Goal: Transaction & Acquisition: Obtain resource

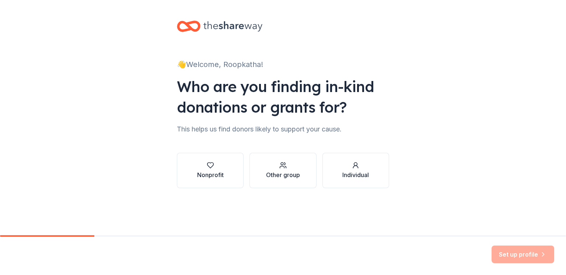
click at [246, 172] on div "Nonprofit Other group Individual" at bounding box center [283, 170] width 212 height 35
click at [235, 173] on button "Nonprofit" at bounding box center [210, 170] width 67 height 35
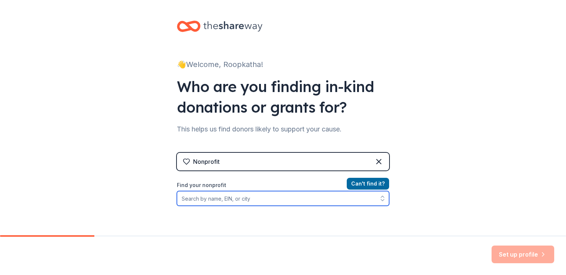
click at [276, 198] on input "Find your nonprofit" at bounding box center [283, 198] width 212 height 15
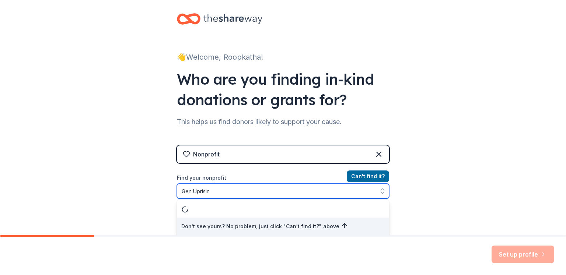
type input "Gen Uprising"
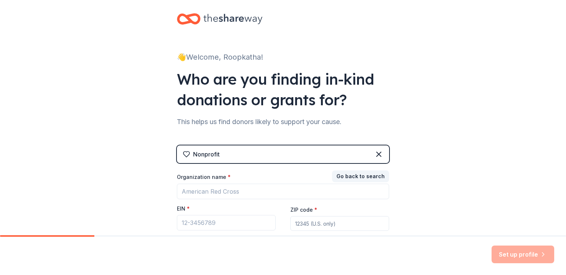
drag, startPoint x: 368, startPoint y: 169, endPoint x: 420, endPoint y: 183, distance: 53.7
click at [420, 183] on div "👋 Welcome, Roopkatha! Who are you finding in-kind donations or grants for? This…" at bounding box center [283, 144] width 566 height 303
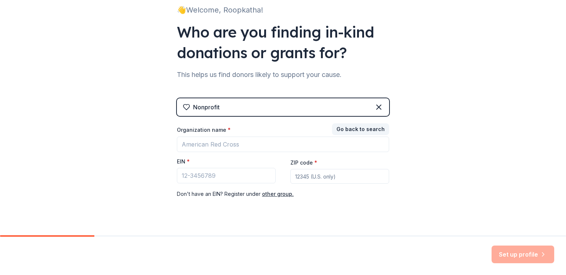
scroll to position [68, 0]
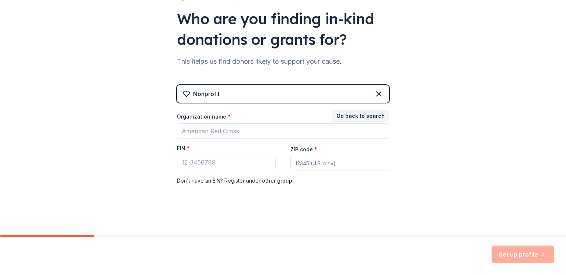
click at [252, 139] on div "Organization name * EIN * ZIP code * Don ' t have an EIN? Register under other …" at bounding box center [283, 149] width 212 height 72
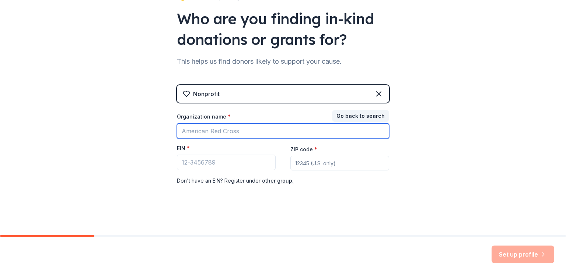
click at [247, 136] on input "Organization name *" at bounding box center [283, 131] width 212 height 15
type input "Gen Uprising"
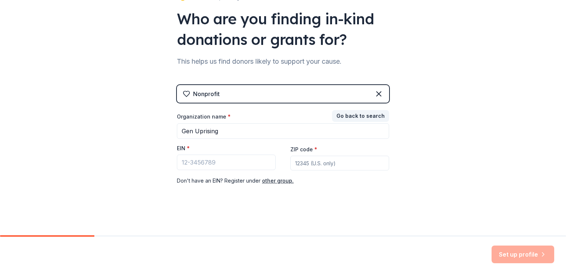
click at [187, 147] on span "*" at bounding box center [188, 148] width 3 height 6
click at [184, 155] on input "EIN *" at bounding box center [226, 162] width 99 height 15
drag, startPoint x: 184, startPoint y: 147, endPoint x: 275, endPoint y: 182, distance: 97.0
click at [275, 182] on div "Organization name * Gen Uprising EIN * ZIP code * Don ' t have an EIN? Register…" at bounding box center [283, 149] width 212 height 72
click at [275, 182] on button "other group." at bounding box center [278, 181] width 32 height 9
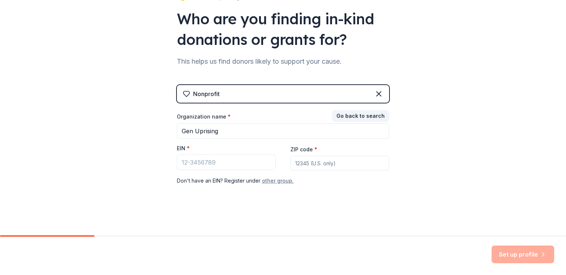
scroll to position [52, 0]
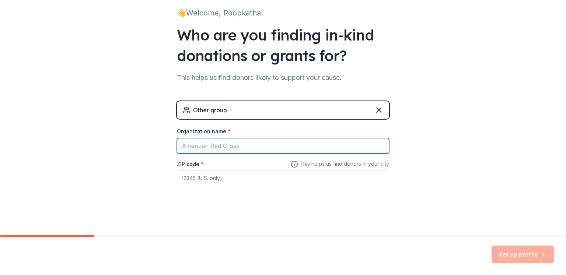
click at [223, 145] on input "Organization name *" at bounding box center [283, 145] width 212 height 15
type input "Gen Uprising"
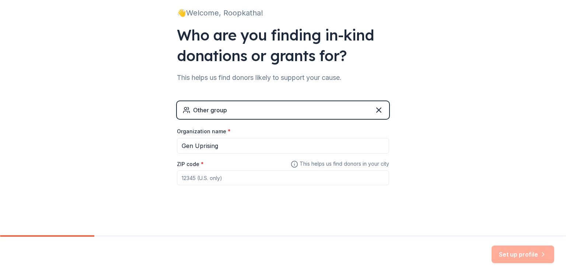
click at [226, 176] on input "ZIP code *" at bounding box center [283, 178] width 212 height 15
type input "70004"
type input "0001"
type input "12366"
type input "33101"
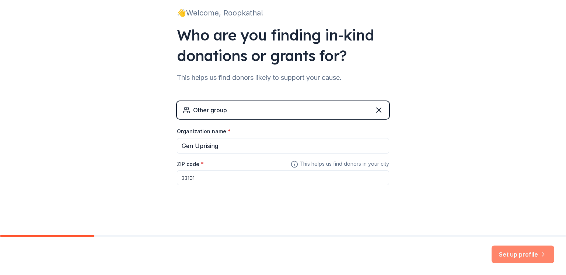
click at [520, 250] on button "Set up profile" at bounding box center [523, 255] width 63 height 18
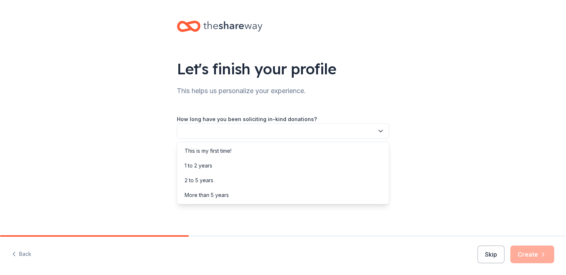
click at [313, 131] on button "button" at bounding box center [283, 131] width 212 height 15
click at [314, 145] on div "This is my first time!" at bounding box center [283, 151] width 209 height 15
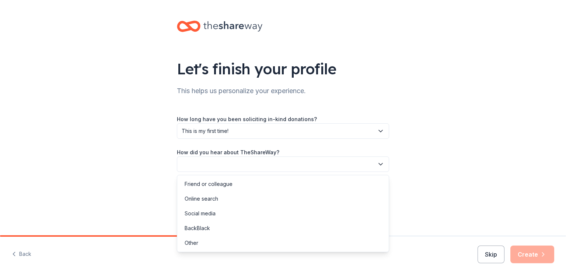
click at [318, 157] on button "button" at bounding box center [283, 164] width 212 height 15
click at [334, 192] on div "Online search" at bounding box center [283, 199] width 209 height 15
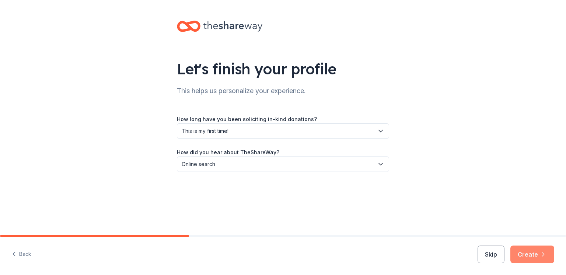
click at [532, 257] on button "Create" at bounding box center [533, 255] width 44 height 18
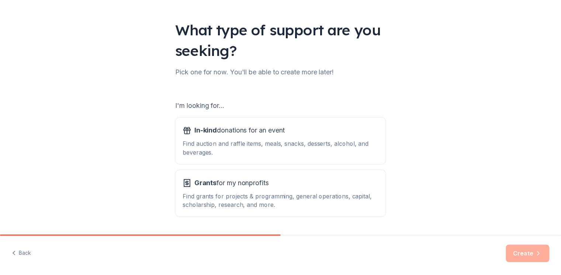
scroll to position [62, 0]
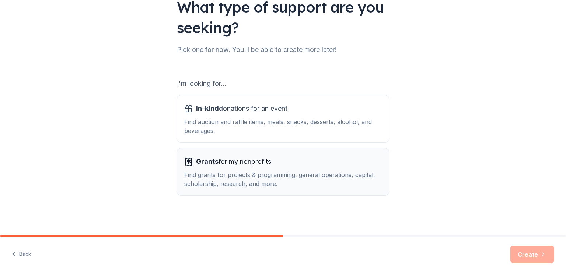
click at [326, 188] on div "Find grants for projects & programming, general operations, capital, scholarshi…" at bounding box center [283, 180] width 198 height 18
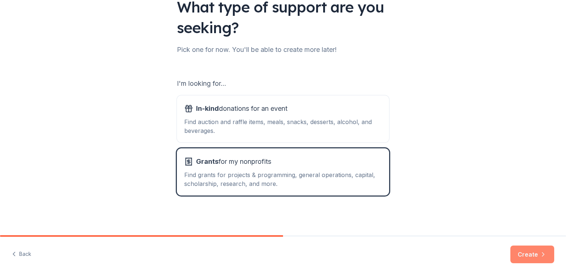
click at [543, 255] on icon "button" at bounding box center [543, 254] width 7 height 7
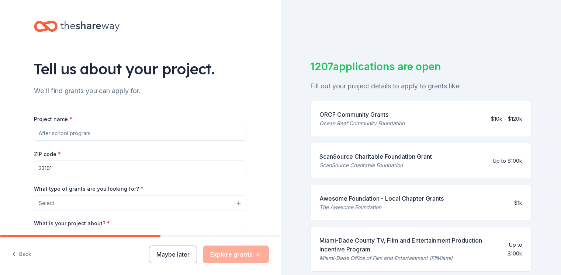
click at [168, 134] on input "Project name *" at bounding box center [140, 133] width 212 height 15
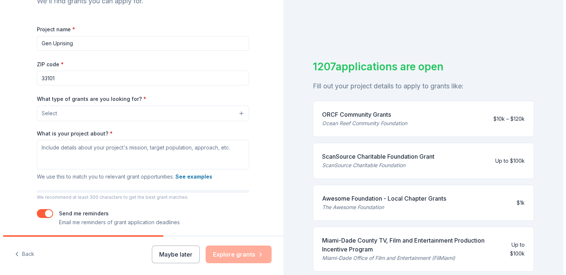
scroll to position [94, 0]
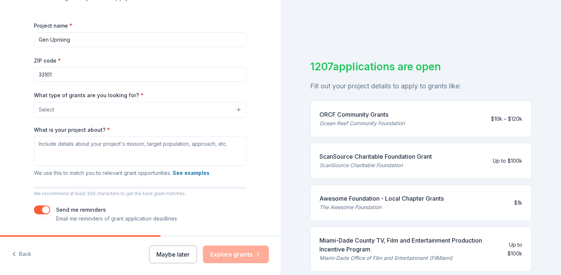
type input "Gen Uprising"
click at [134, 107] on button "Select" at bounding box center [141, 109] width 212 height 15
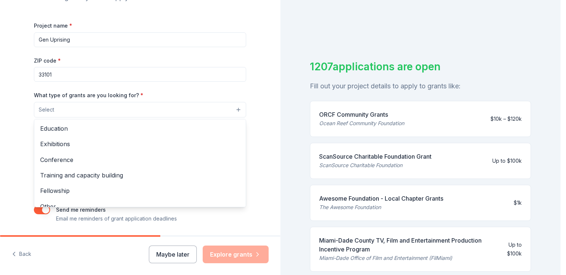
scroll to position [87, 0]
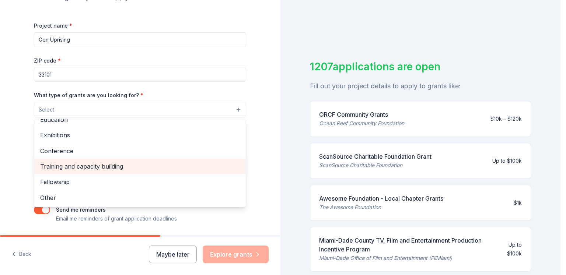
click at [194, 173] on div "Training and capacity building" at bounding box center [140, 166] width 212 height 15
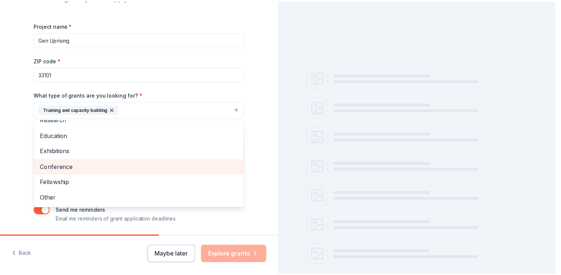
scroll to position [71, 0]
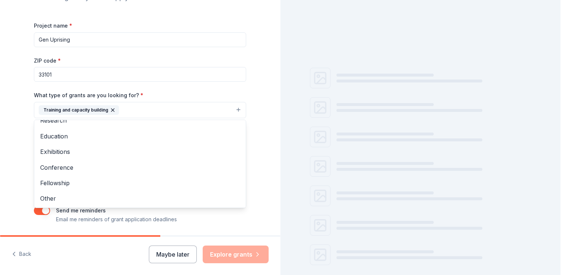
click at [126, 82] on div "Project name * Gen Uprising ZIP code * 33101 What type of grants are you lookin…" at bounding box center [140, 122] width 212 height 203
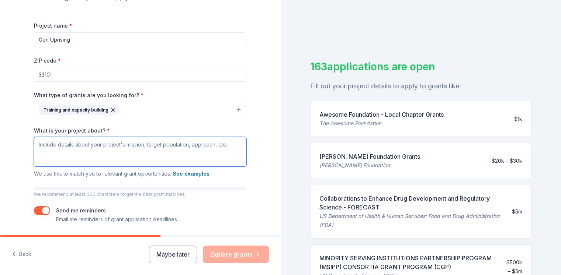
click at [173, 149] on textarea "What is your project about? *" at bounding box center [140, 152] width 212 height 30
paste textarea "Gen Uprising (GenUp) is a youth-led initiative built on the belief that young p…"
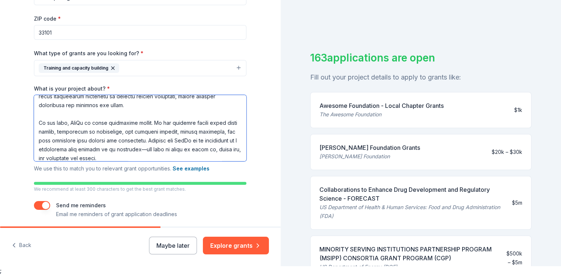
scroll to position [155, 0]
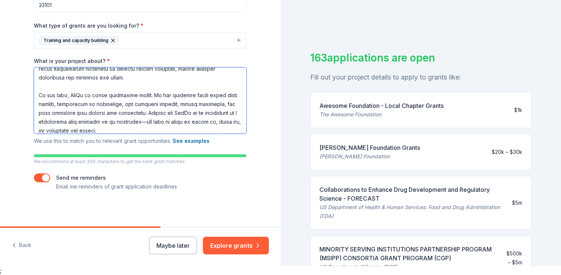
type textarea "Gen Uprising (GenUp) is a youth-led initiative built on the belief that young p…"
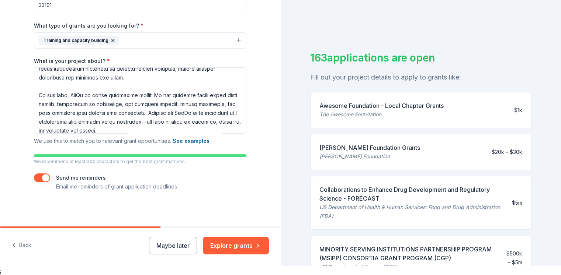
drag, startPoint x: 32, startPoint y: 177, endPoint x: 214, endPoint y: 228, distance: 188.3
click at [212, 229] on div "Tell us about your project. We'll find grants you can apply for. Project name *…" at bounding box center [140, 128] width 281 height 275
click at [240, 240] on button "Explore grants" at bounding box center [236, 246] width 66 height 18
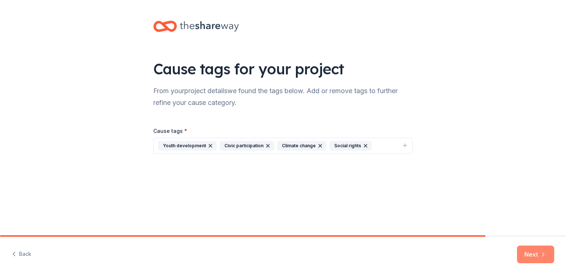
click at [542, 257] on icon "button" at bounding box center [543, 254] width 7 height 7
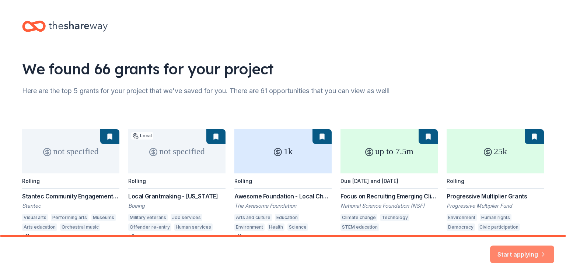
click at [512, 254] on button "Start applying" at bounding box center [522, 251] width 64 height 18
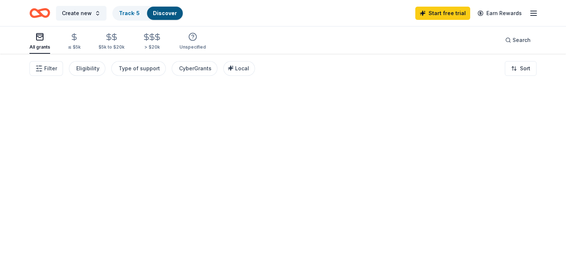
click at [566, 213] on div at bounding box center [283, 165] width 566 height 222
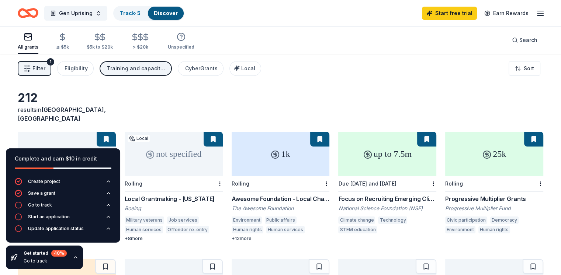
click at [282, 151] on div "1k" at bounding box center [281, 154] width 98 height 44
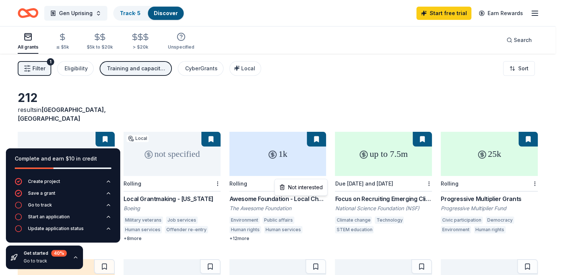
click at [325, 177] on html "Gen Uprising Track · 5 Discover Start free trial Earn Rewards All grants ≤ $5k …" at bounding box center [280, 137] width 561 height 275
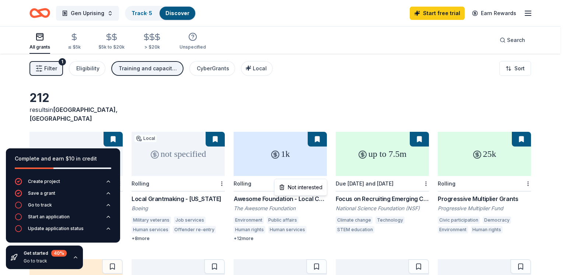
click at [319, 124] on html "Gen Uprising Track · 5 Discover Start free trial Earn Rewards All grants ≤ $5k …" at bounding box center [283, 137] width 566 height 275
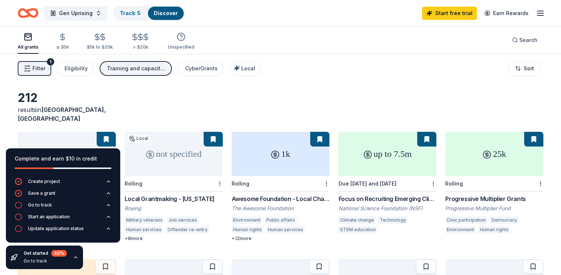
click at [319, 132] on button at bounding box center [319, 139] width 19 height 15
click at [270, 205] on div "The Awesome Foundation" at bounding box center [281, 208] width 98 height 7
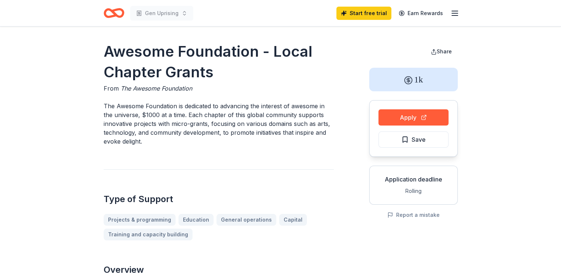
click at [386, 114] on button "Apply" at bounding box center [413, 118] width 70 height 16
click at [111, 17] on icon "Home" at bounding box center [110, 12] width 11 height 7
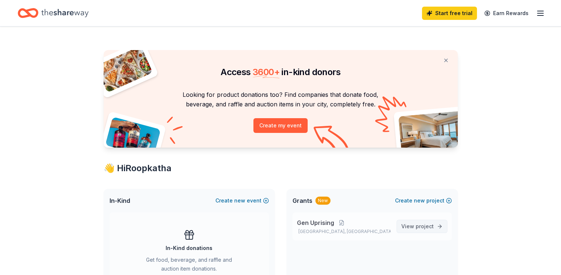
click at [429, 225] on span "project" at bounding box center [425, 226] width 18 height 6
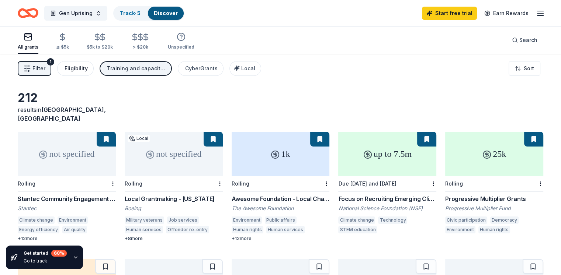
click at [88, 71] on div "Eligibility" at bounding box center [76, 68] width 23 height 9
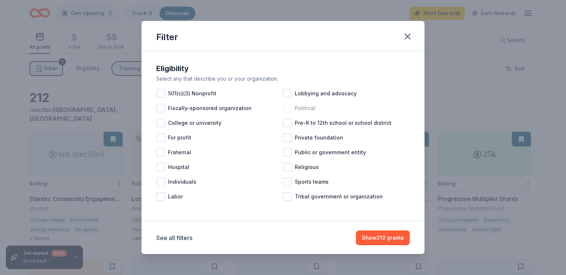
click at [295, 110] on div "Political" at bounding box center [346, 108] width 127 height 15
click at [381, 233] on button "Show 179 grants" at bounding box center [383, 238] width 54 height 15
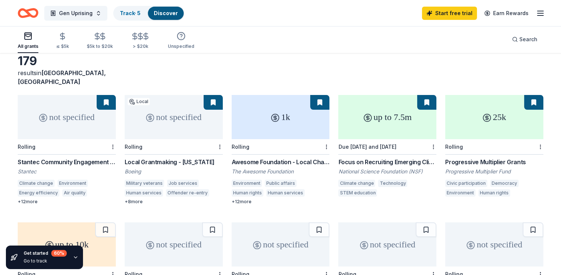
scroll to position [41, 0]
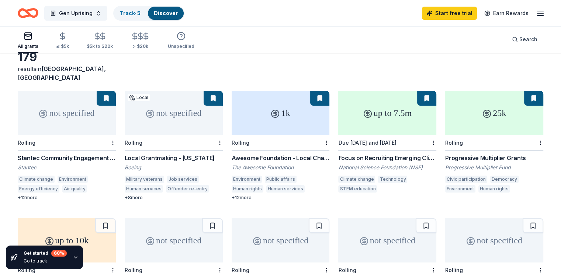
drag, startPoint x: 15, startPoint y: 66, endPoint x: 45, endPoint y: 81, distance: 33.0
click at [45, 81] on div "179 results in Miami, FL not specified Rolling Stantec Community Engagement Gra…" at bounding box center [280, 200] width 561 height 375
drag, startPoint x: 27, startPoint y: 80, endPoint x: 162, endPoint y: 164, distance: 159.2
click at [162, 164] on div "179 results in Miami, FL not specified Rolling Stantec Community Engagement Gra…" at bounding box center [280, 200] width 561 height 375
click at [162, 164] on div "Local Grantmaking - Florida Boeing Military veterans Job services Human service…" at bounding box center [174, 177] width 98 height 47
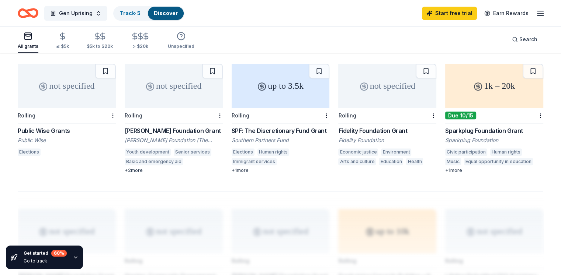
scroll to position [453, 0]
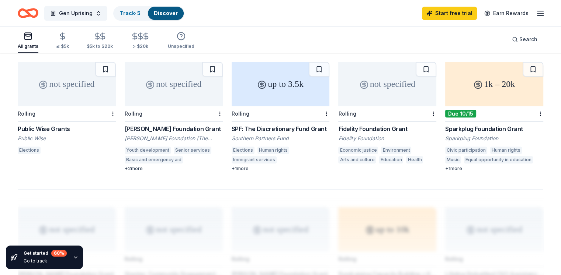
drag, startPoint x: 556, startPoint y: 227, endPoint x: 555, endPoint y: 237, distance: 10.1
click at [554, 242] on div "179 results in Miami, FL not specified Rolling Stantec Community Engagement Gra…" at bounding box center [280, 43] width 561 height 884
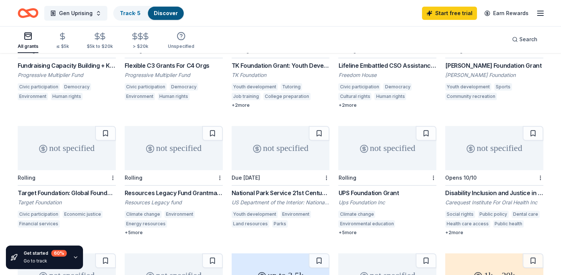
scroll to position [0, 0]
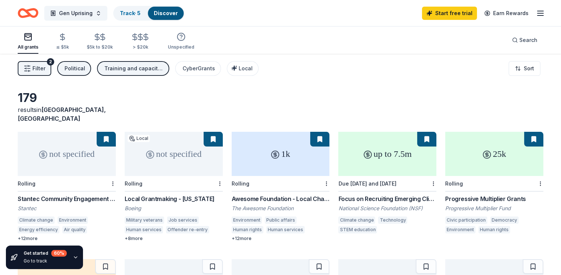
click at [543, 44] on div "All grants ≤ $5k $5k to $20k > $20k Unspecified Search" at bounding box center [280, 40] width 561 height 27
click at [500, 18] on link "Earn Rewards" at bounding box center [506, 13] width 53 height 13
click at [521, 13] on div "Start free trial Earn Rewards" at bounding box center [483, 12] width 123 height 17
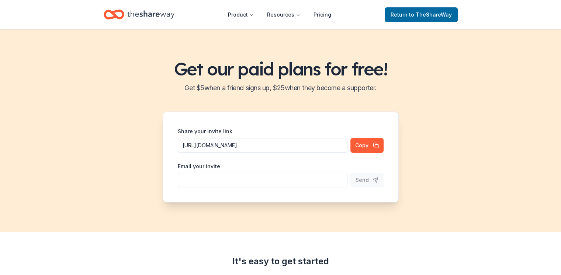
click at [514, 13] on header "Product Resources Pricing Return to TheShareWay" at bounding box center [280, 14] width 561 height 29
click at [302, 174] on input "Share your invite link" at bounding box center [263, 180] width 170 height 15
click at [360, 146] on button "Copy" at bounding box center [366, 145] width 33 height 15
click at [430, 18] on span "Return to TheShareWay" at bounding box center [421, 14] width 61 height 9
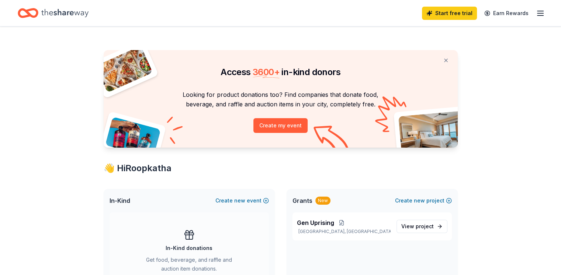
click at [525, 13] on div "Start free trial Earn Rewards" at bounding box center [483, 12] width 123 height 17
click at [537, 13] on line "button" at bounding box center [540, 13] width 6 height 0
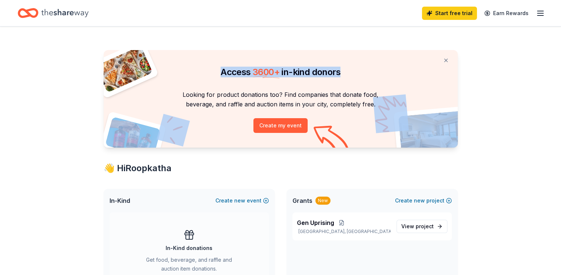
drag, startPoint x: 409, startPoint y: 29, endPoint x: 438, endPoint y: 4, distance: 38.2
click at [438, 4] on div "Start free trial Earn Rewards" at bounding box center [483, 12] width 123 height 17
click at [442, 14] on link "Start free trial" at bounding box center [449, 13] width 55 height 13
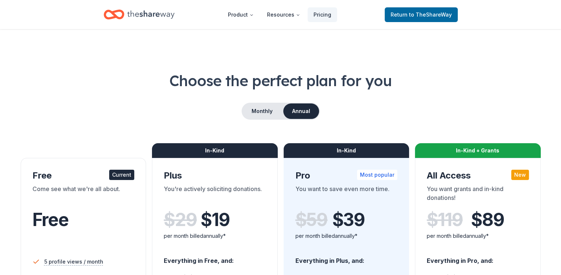
scroll to position [241, 0]
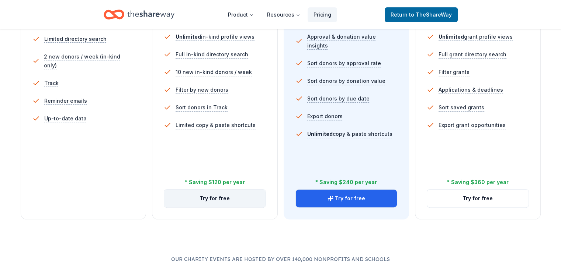
click at [200, 190] on button "Try for free" at bounding box center [214, 199] width 101 height 18
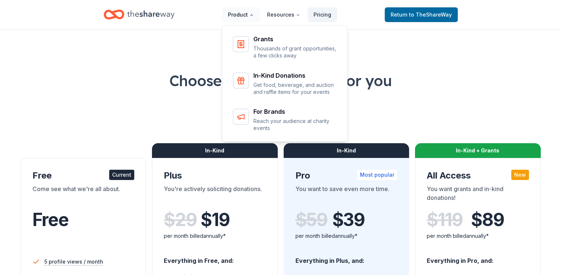
click at [256, 16] on button "Product" at bounding box center [241, 14] width 38 height 15
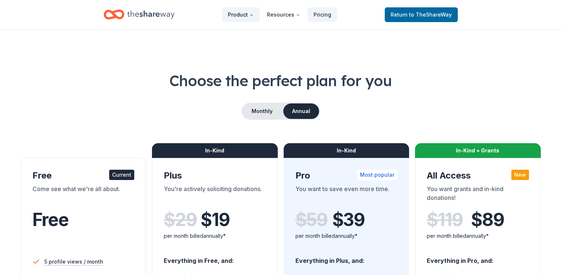
click at [256, 16] on button "Product" at bounding box center [241, 14] width 38 height 15
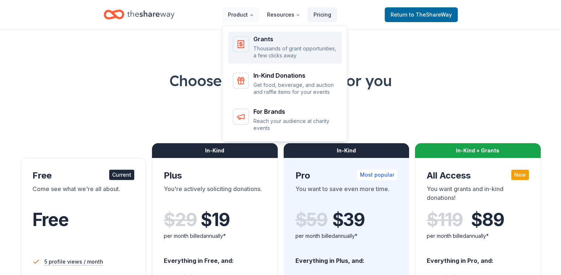
click at [265, 40] on div "Grants" at bounding box center [295, 39] width 84 height 6
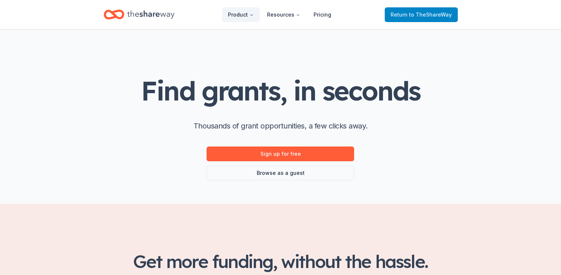
click at [403, 11] on span "Return to TheShareWay" at bounding box center [421, 14] width 61 height 9
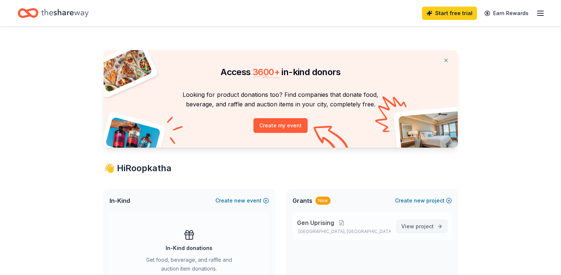
click at [419, 229] on span "project" at bounding box center [425, 226] width 18 height 6
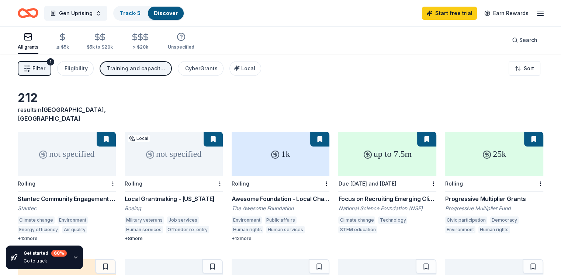
click at [47, 257] on div "Get started 60 % Go to track" at bounding box center [45, 257] width 43 height 15
click at [75, 257] on icon "button" at bounding box center [75, 257] width 3 height 1
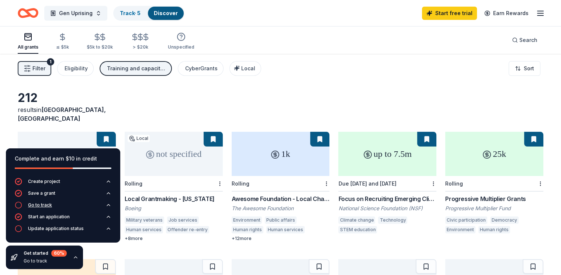
click at [55, 207] on button "Go to track" at bounding box center [63, 208] width 97 height 12
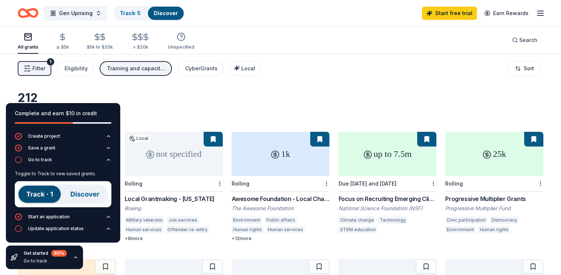
click at [47, 197] on img at bounding box center [63, 194] width 97 height 26
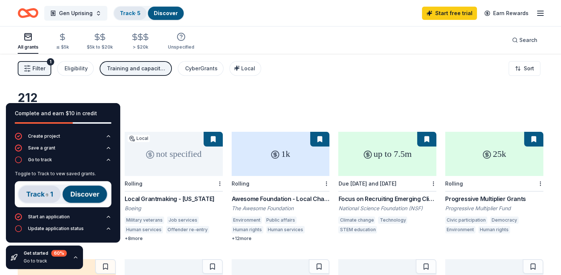
click at [140, 9] on div "Track · 5" at bounding box center [130, 13] width 32 height 13
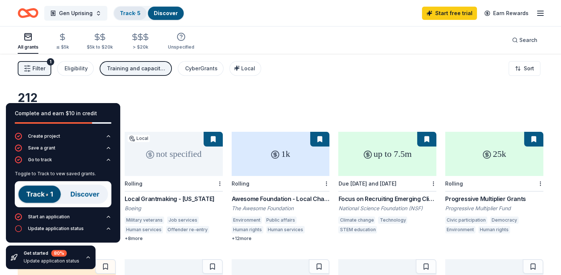
click at [142, 8] on div "Track · 5" at bounding box center [130, 13] width 32 height 13
click at [174, 98] on div "212 results in [GEOGRAPHIC_DATA], [GEOGRAPHIC_DATA]" at bounding box center [280, 107] width 525 height 32
click at [75, 257] on div "Get started 80 % Update application status" at bounding box center [52, 257] width 56 height 15
click at [86, 260] on icon "button" at bounding box center [88, 258] width 6 height 6
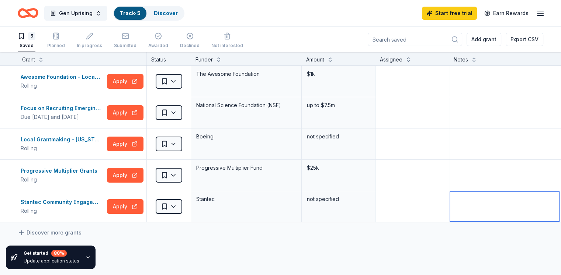
drag, startPoint x: 553, startPoint y: 194, endPoint x: 566, endPoint y: 215, distance: 25.0
click at [561, 215] on html "Gen Uprising Track · 5 Discover Start free trial Earn Rewards 5 Saved Planned I…" at bounding box center [280, 137] width 561 height 275
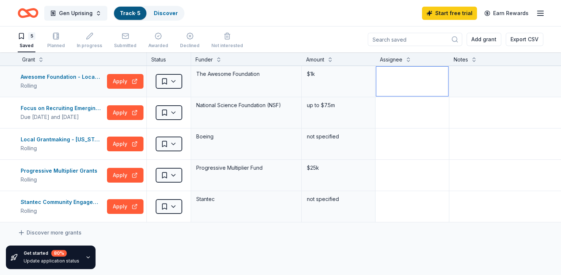
click at [410, 70] on textarea at bounding box center [412, 82] width 72 height 30
click at [187, 85] on html "Gen Uprising Track · 5 Discover Start free trial Earn Rewards 5 Saved Planned I…" at bounding box center [280, 137] width 561 height 275
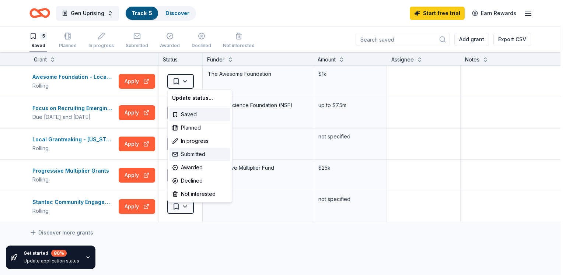
click at [190, 159] on div "Submitted" at bounding box center [199, 154] width 61 height 13
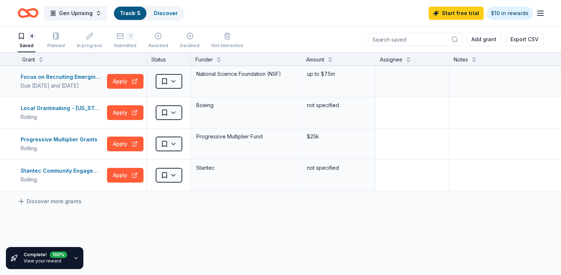
click at [147, 91] on div "Focus on Recruiting Emerging Climate and Adaptation Scientists and Transformers…" at bounding box center [82, 81] width 129 height 31
click at [129, 86] on button "Apply" at bounding box center [125, 81] width 37 height 15
